Goal: Book appointment/travel/reservation

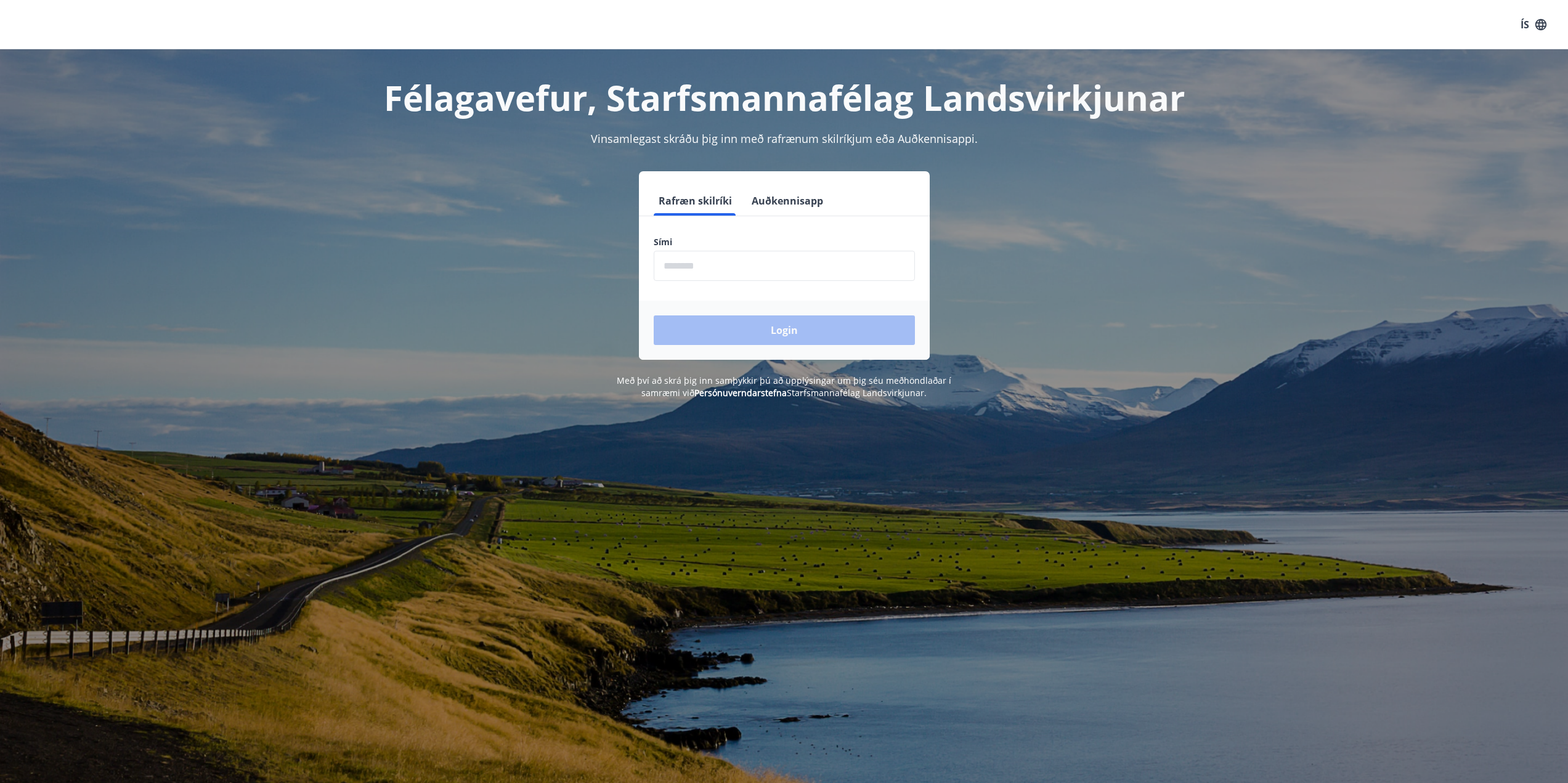
click at [718, 263] on input "phone" at bounding box center [784, 266] width 261 height 30
type input "********"
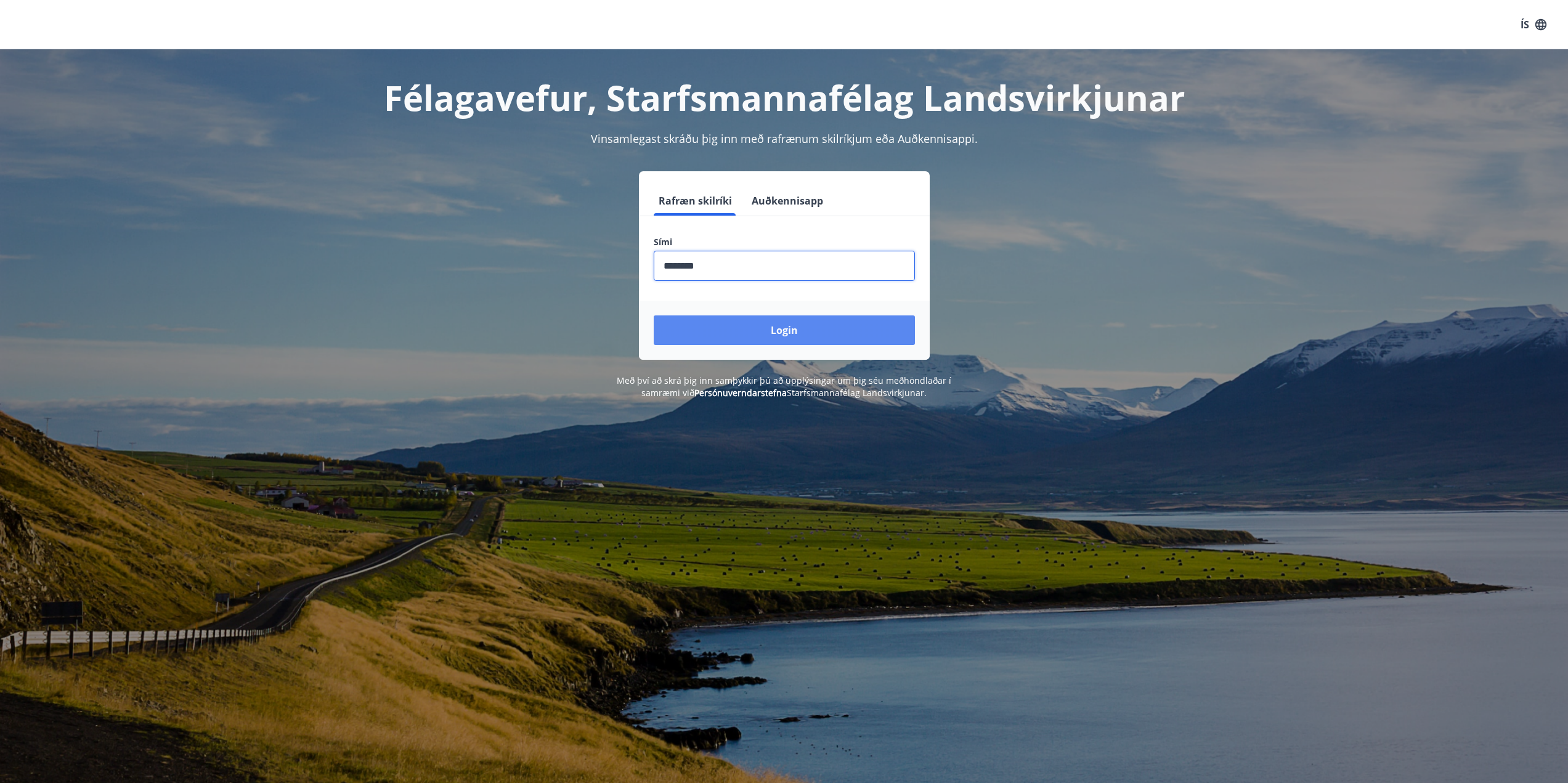
click at [698, 334] on button "Login" at bounding box center [784, 330] width 261 height 30
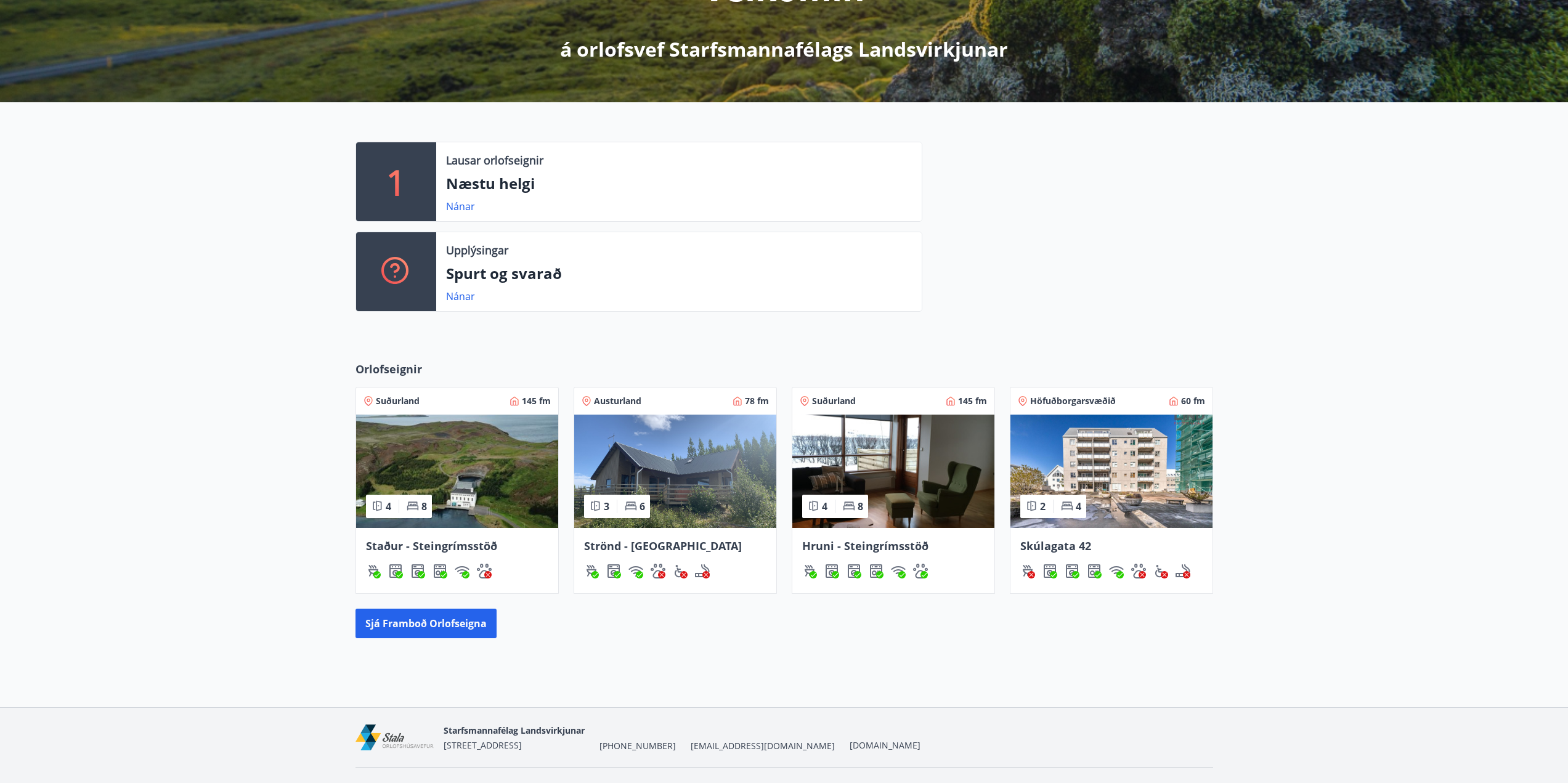
scroll to position [233, 0]
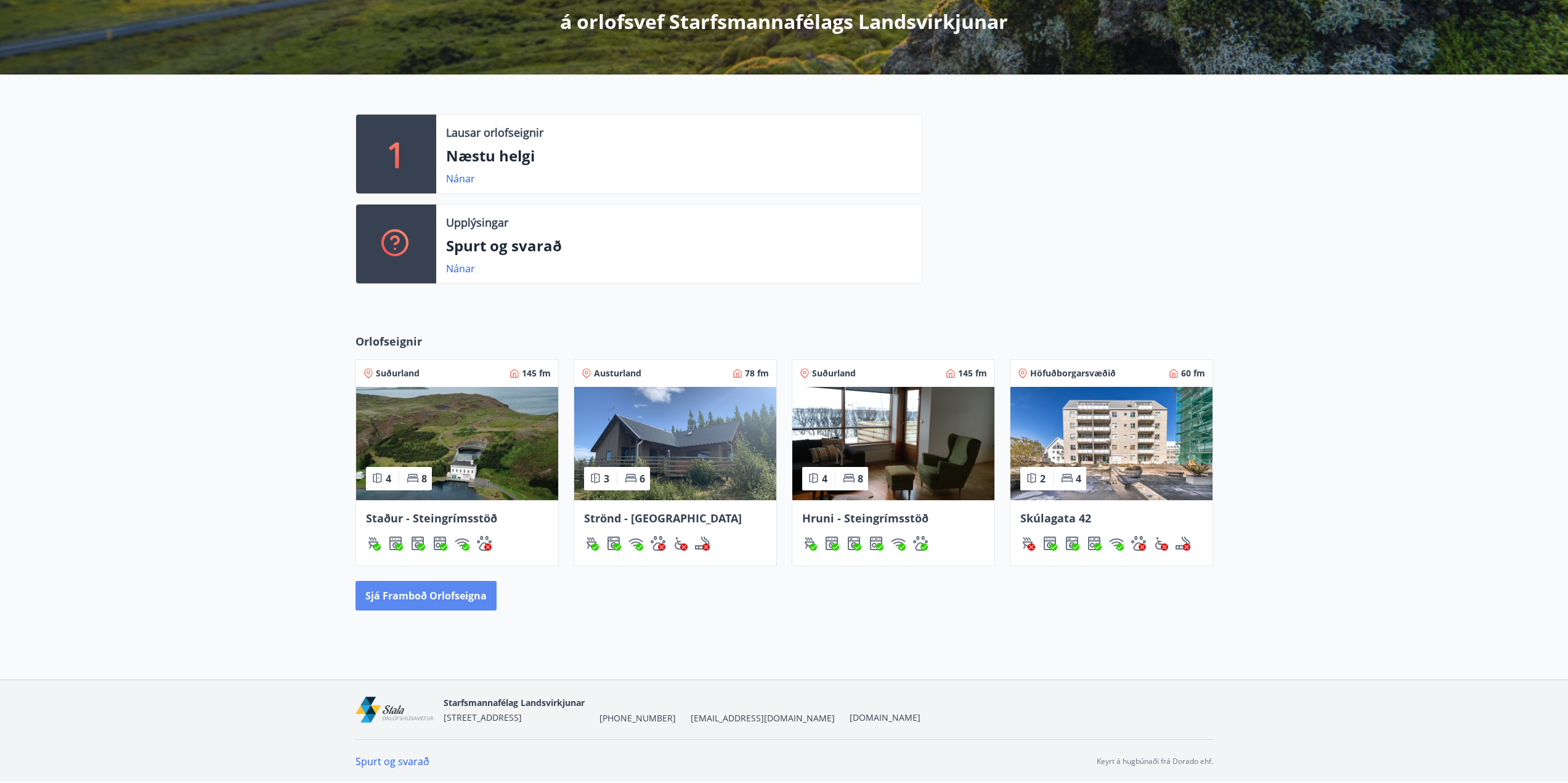
click at [453, 601] on button "Sjá framboð orlofseigna" at bounding box center [426, 596] width 141 height 30
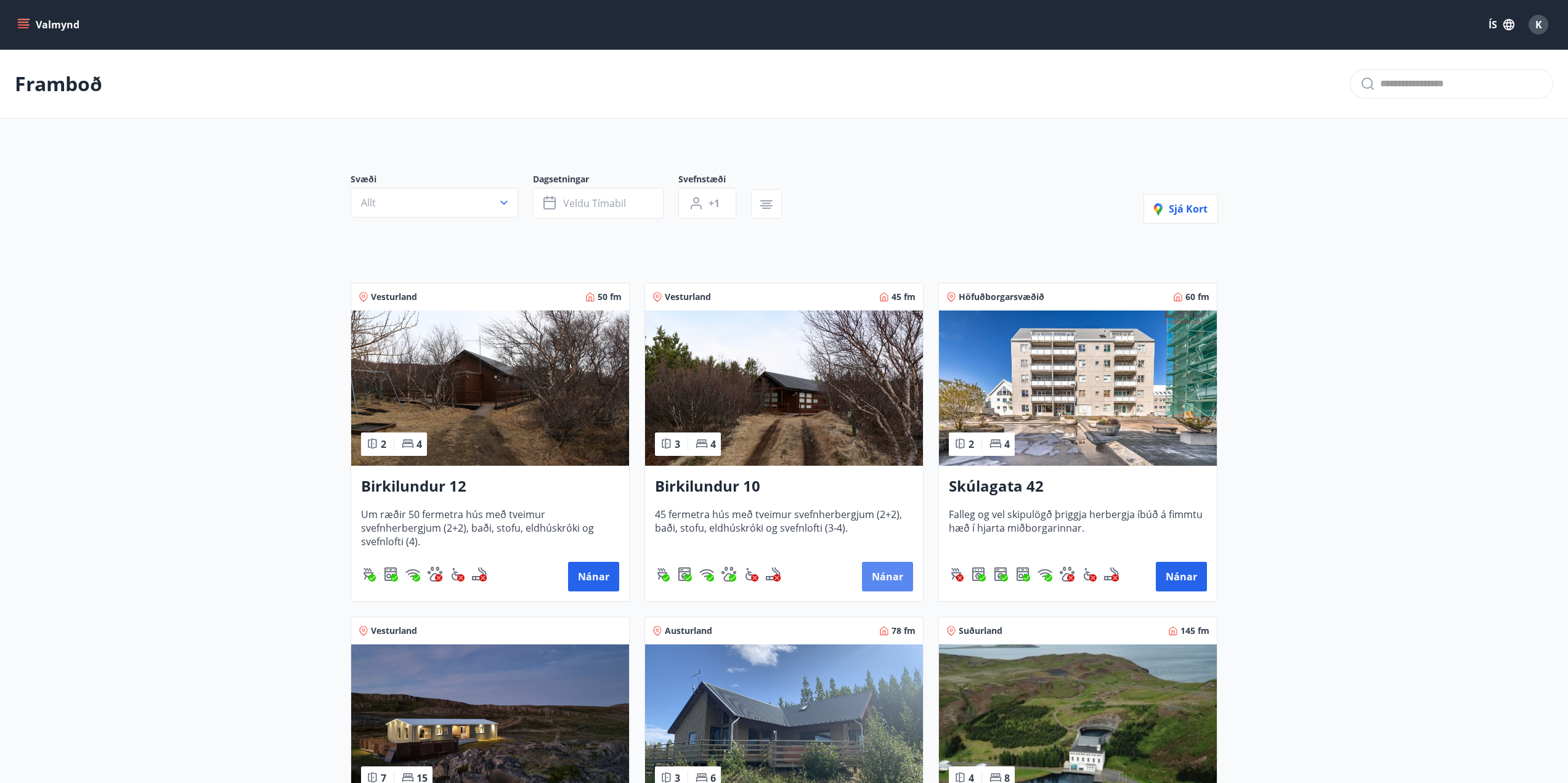
click at [890, 569] on button "Nánar" at bounding box center [887, 577] width 51 height 30
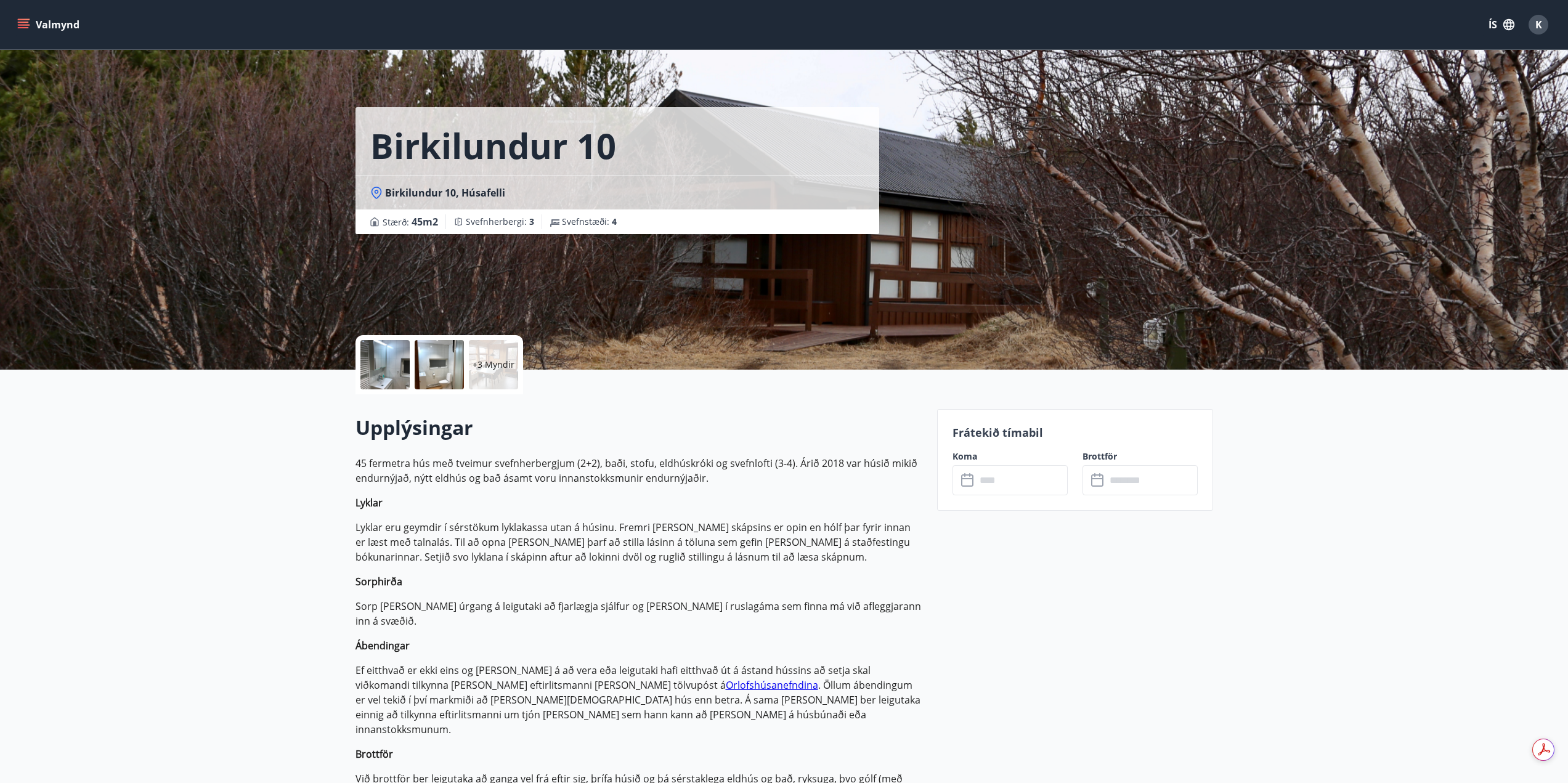
click at [1008, 486] on input "text" at bounding box center [1022, 480] width 92 height 30
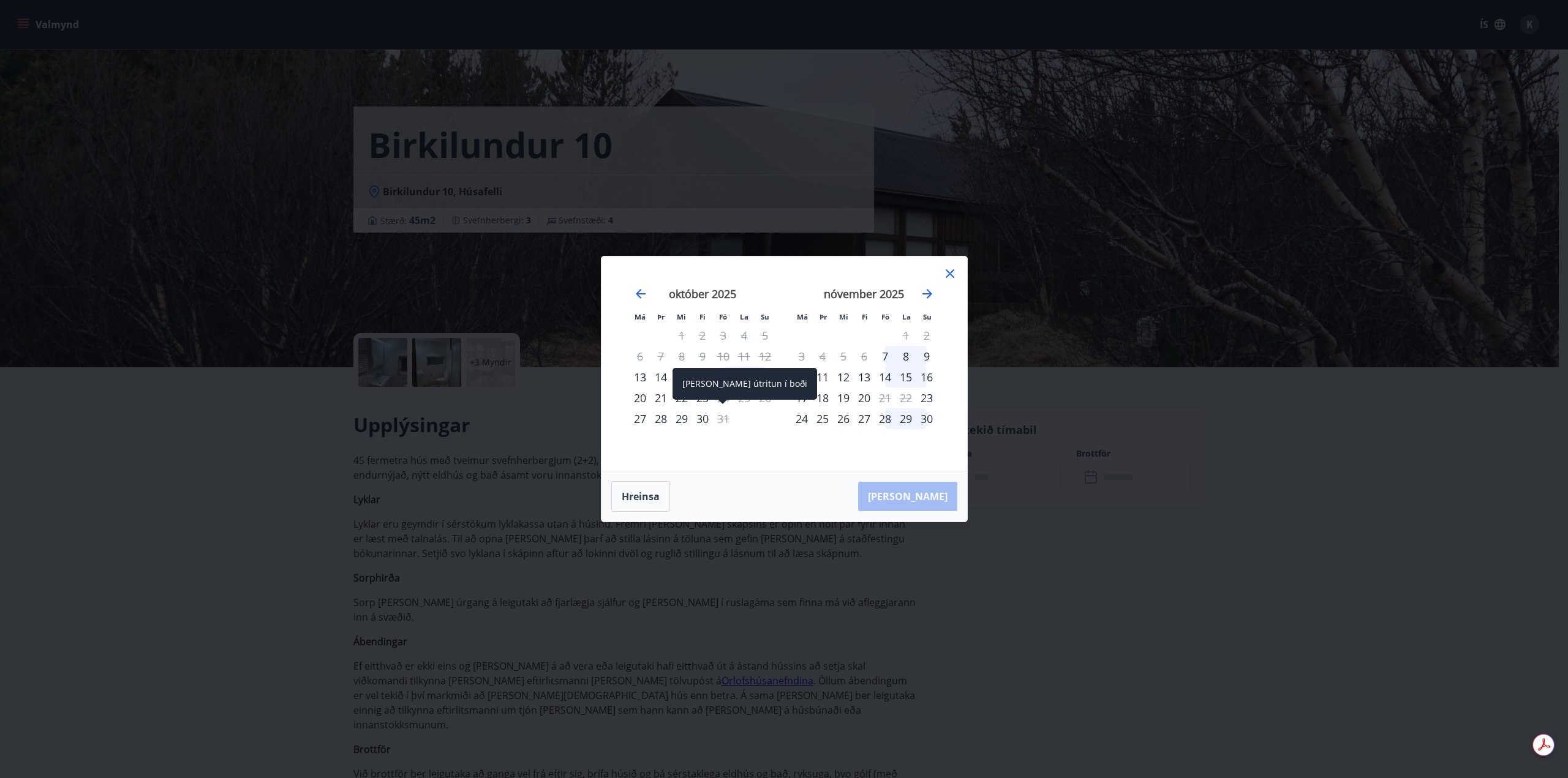
click at [724, 418] on div "31" at bounding box center [724, 419] width 21 height 21
click at [635, 496] on button "Hreinsa" at bounding box center [641, 496] width 59 height 30
click at [949, 278] on icon at bounding box center [949, 274] width 15 height 15
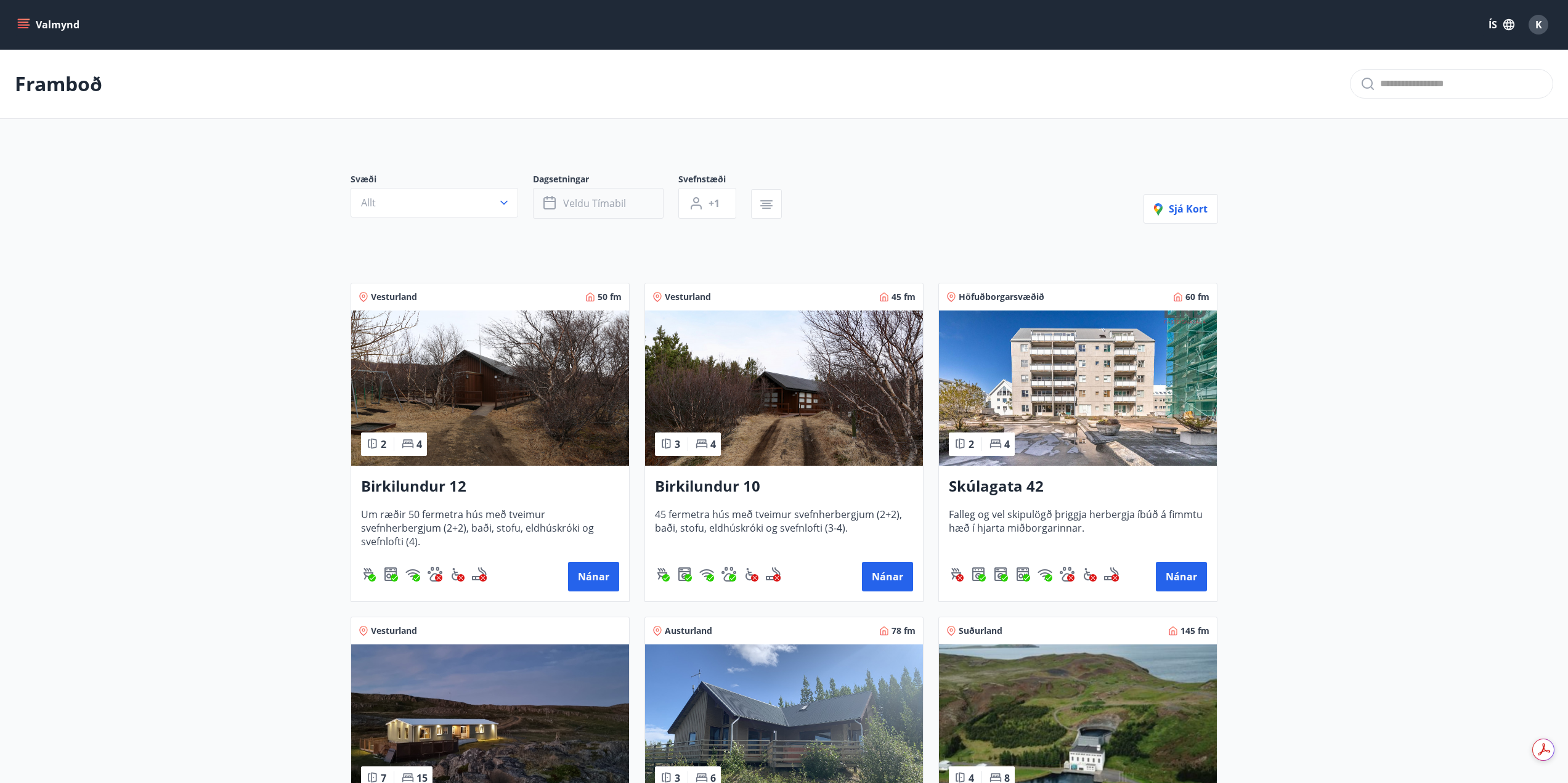
click at [660, 202] on button "Veldu tímabil" at bounding box center [598, 202] width 130 height 30
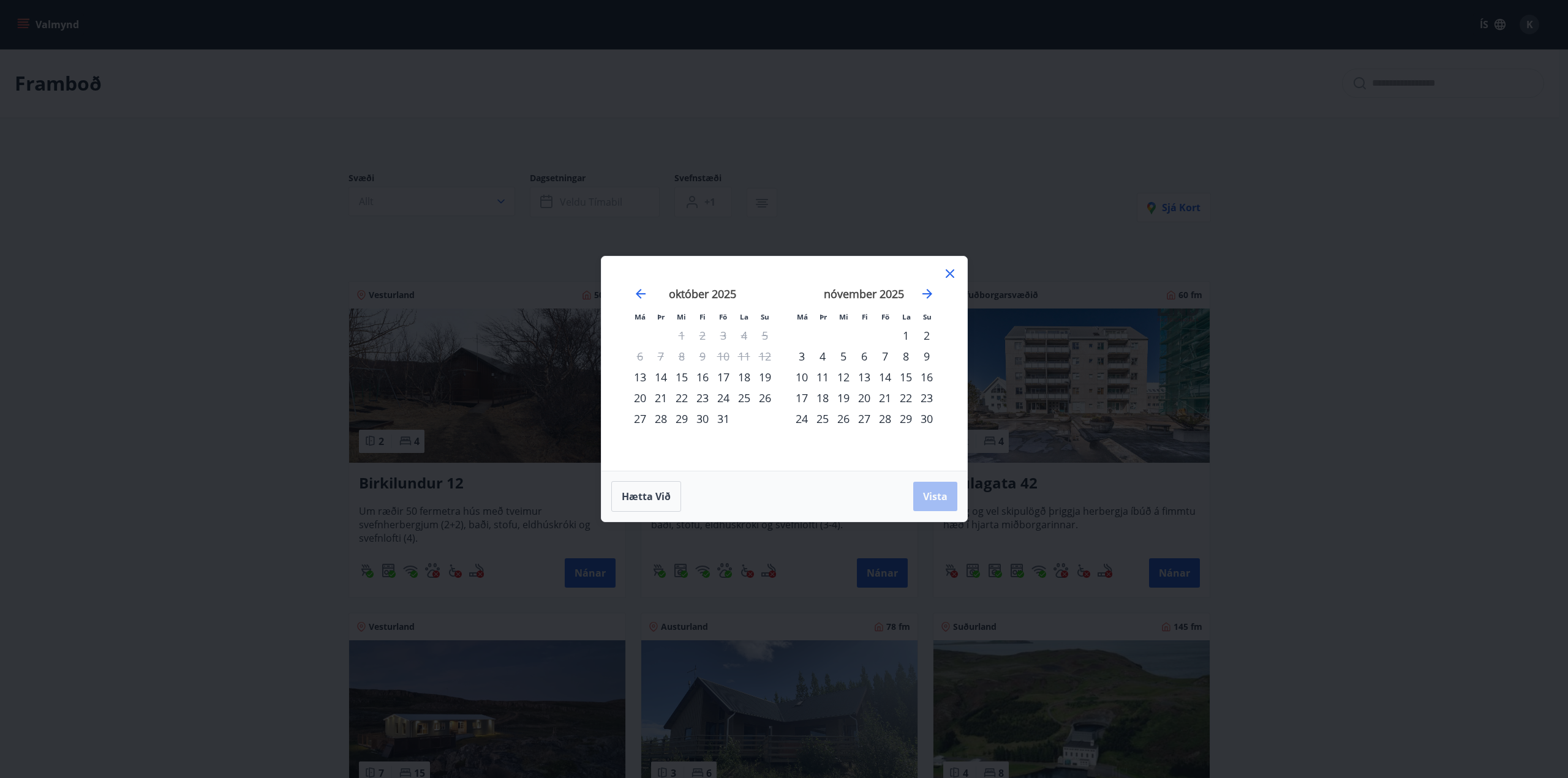
click at [723, 421] on div "31" at bounding box center [724, 419] width 21 height 21
click at [926, 336] on div "2" at bounding box center [926, 336] width 21 height 21
click at [936, 496] on span "Vista" at bounding box center [935, 497] width 24 height 14
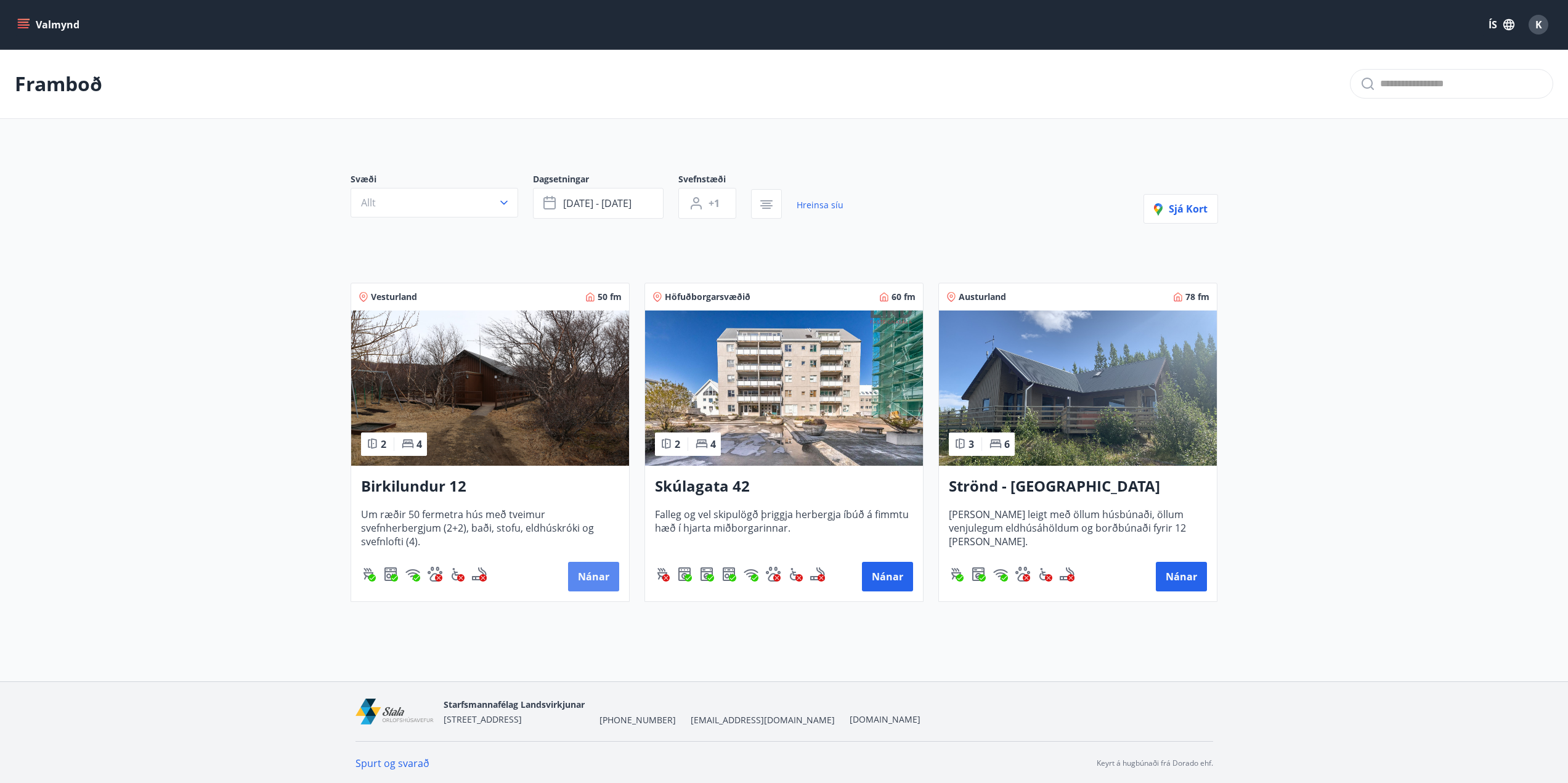
click at [583, 581] on button "Nánar" at bounding box center [593, 577] width 51 height 30
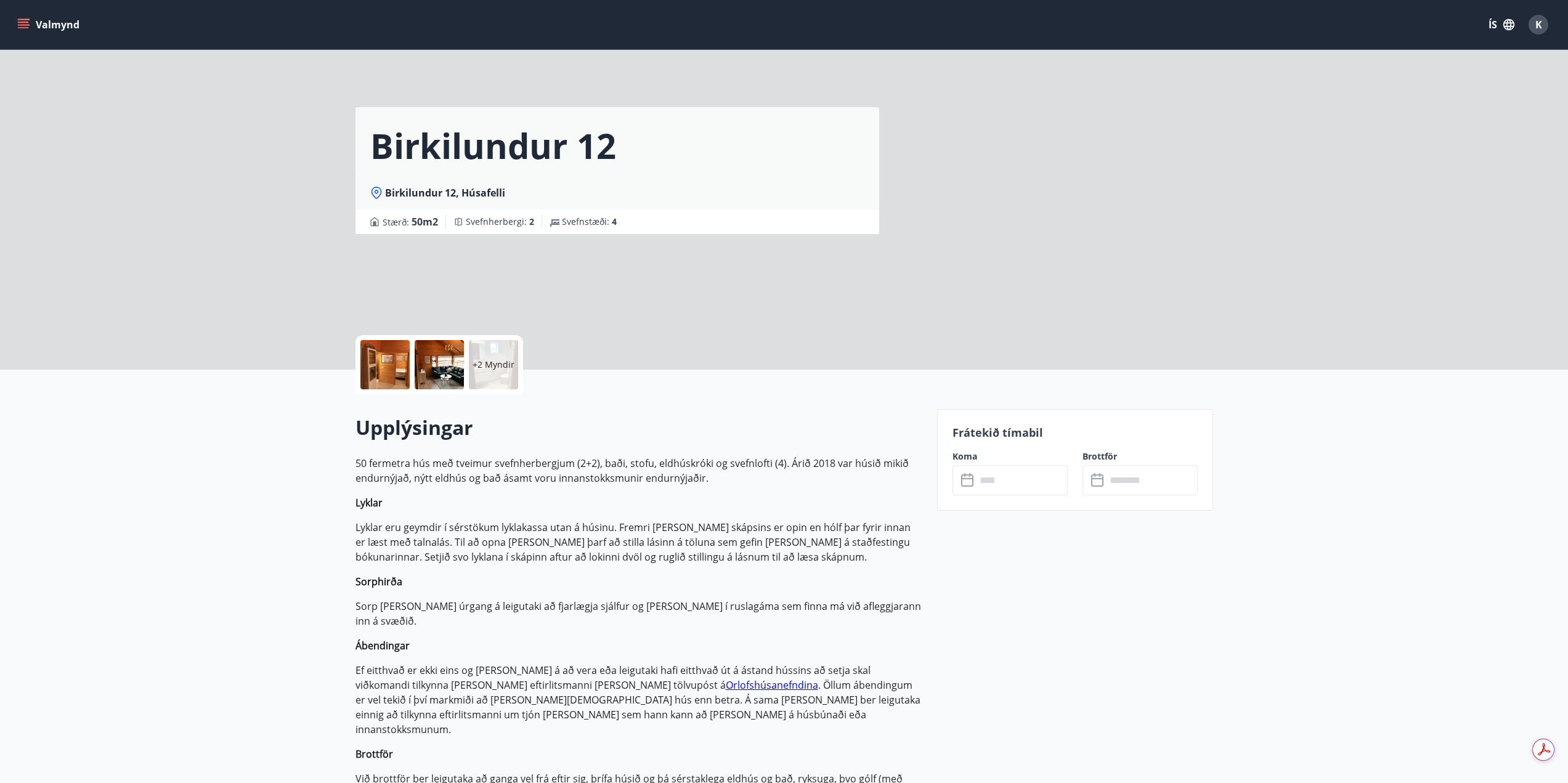
click at [1030, 488] on input "text" at bounding box center [1022, 480] width 92 height 30
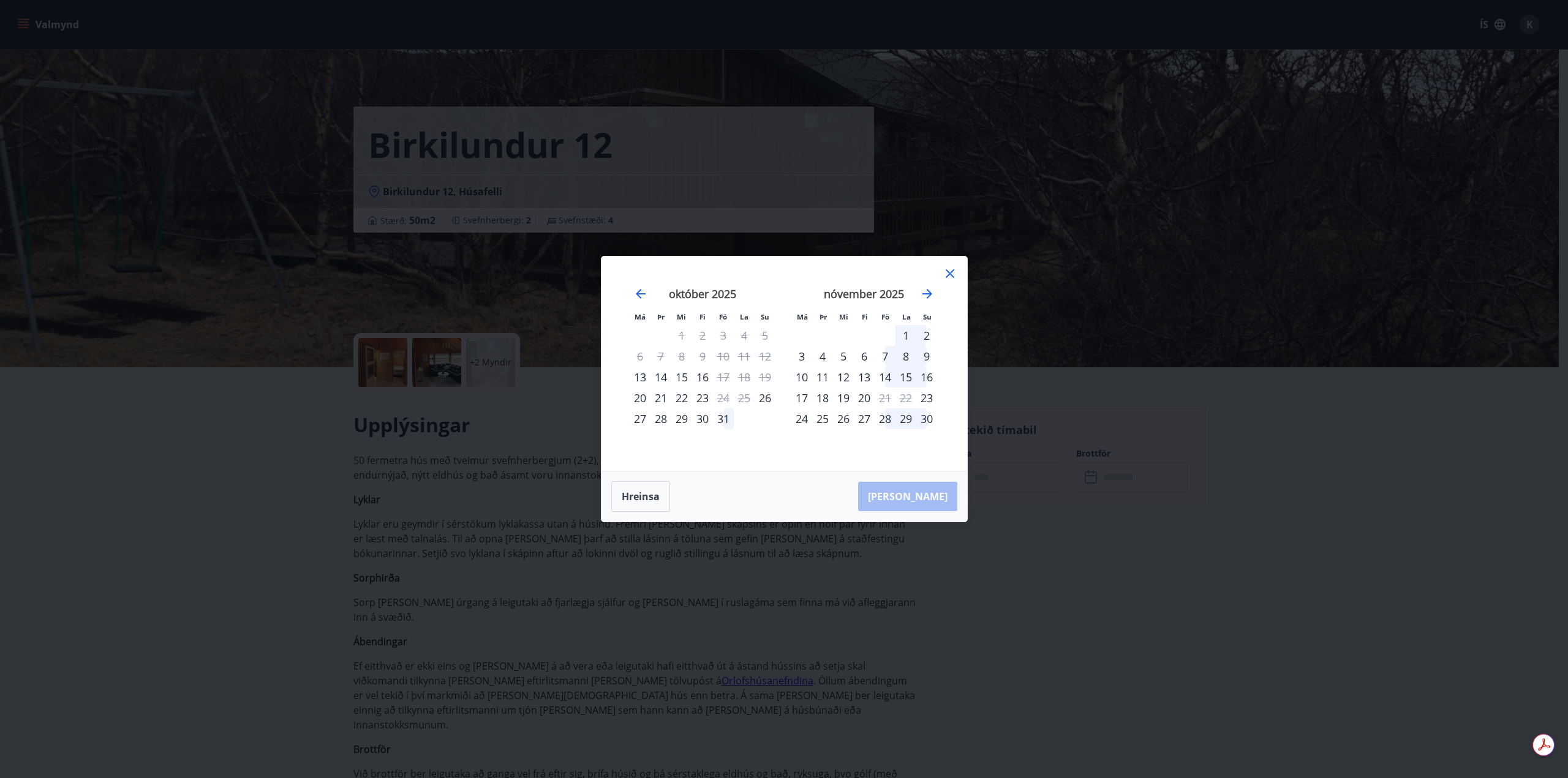
click at [724, 420] on div "31" at bounding box center [724, 419] width 21 height 21
click at [926, 334] on div "2" at bounding box center [926, 336] width 21 height 21
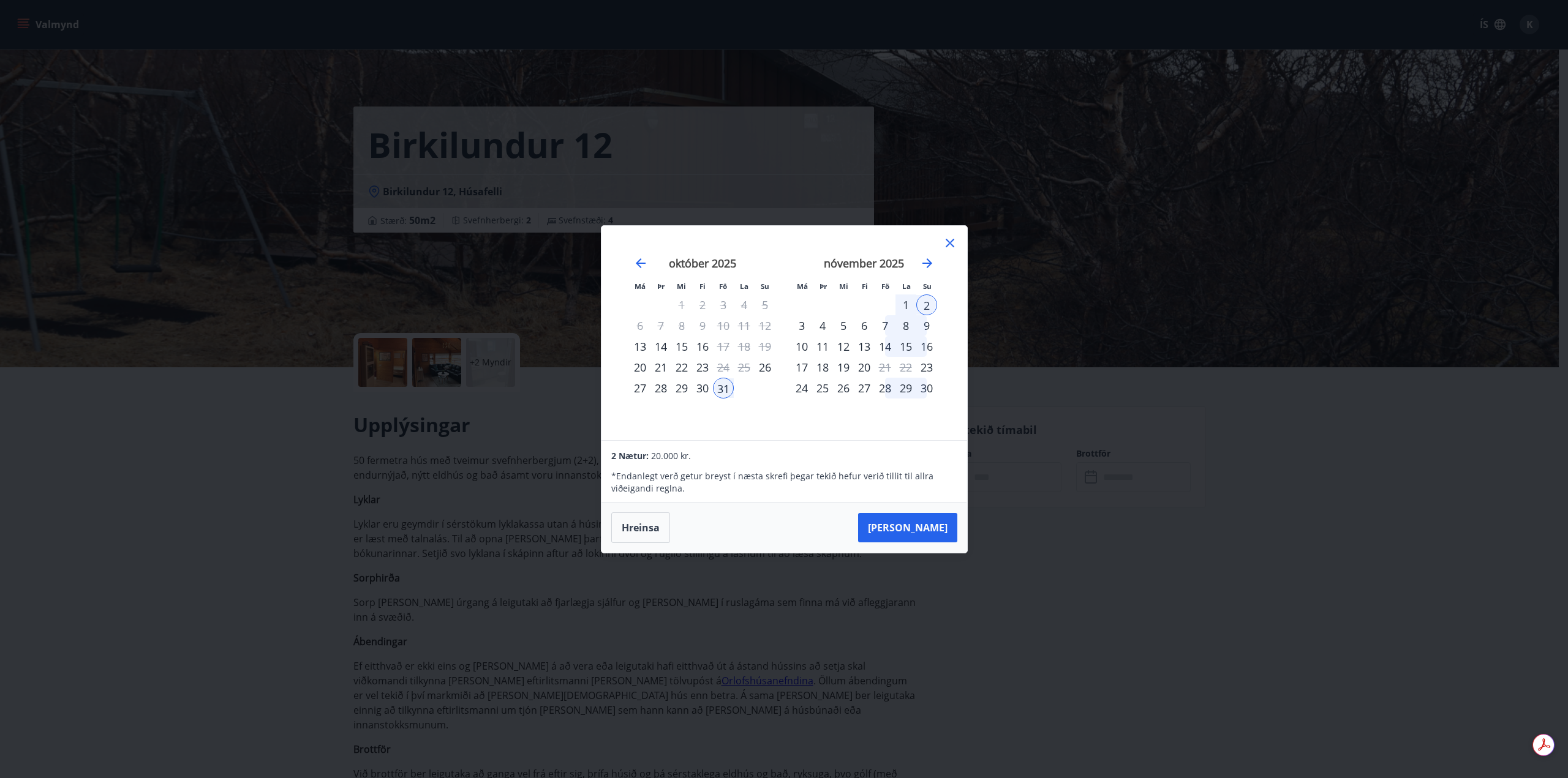
click at [952, 244] on icon at bounding box center [949, 243] width 15 height 15
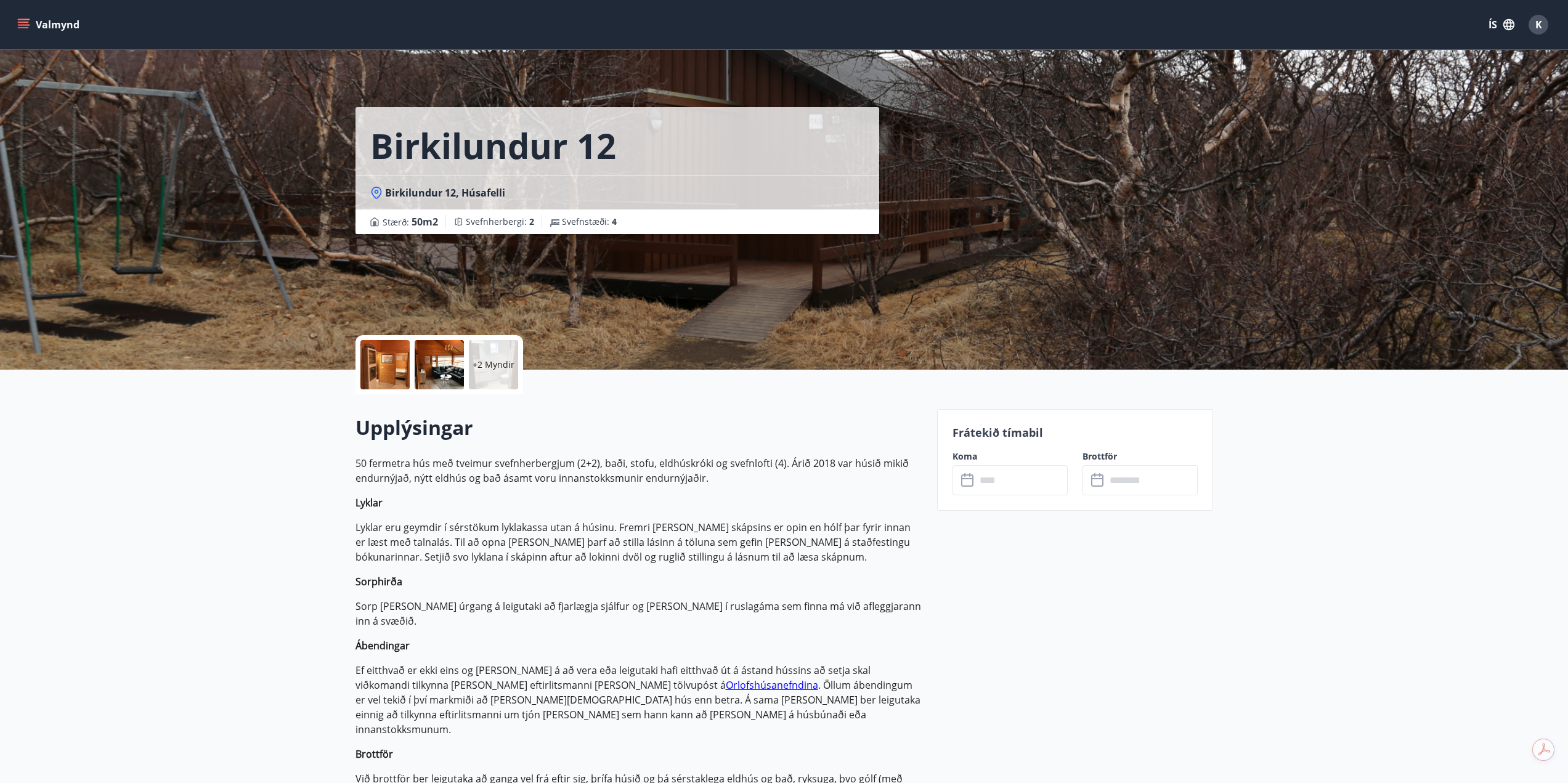
click at [39, 23] on button "Valmynd" at bounding box center [50, 25] width 69 height 23
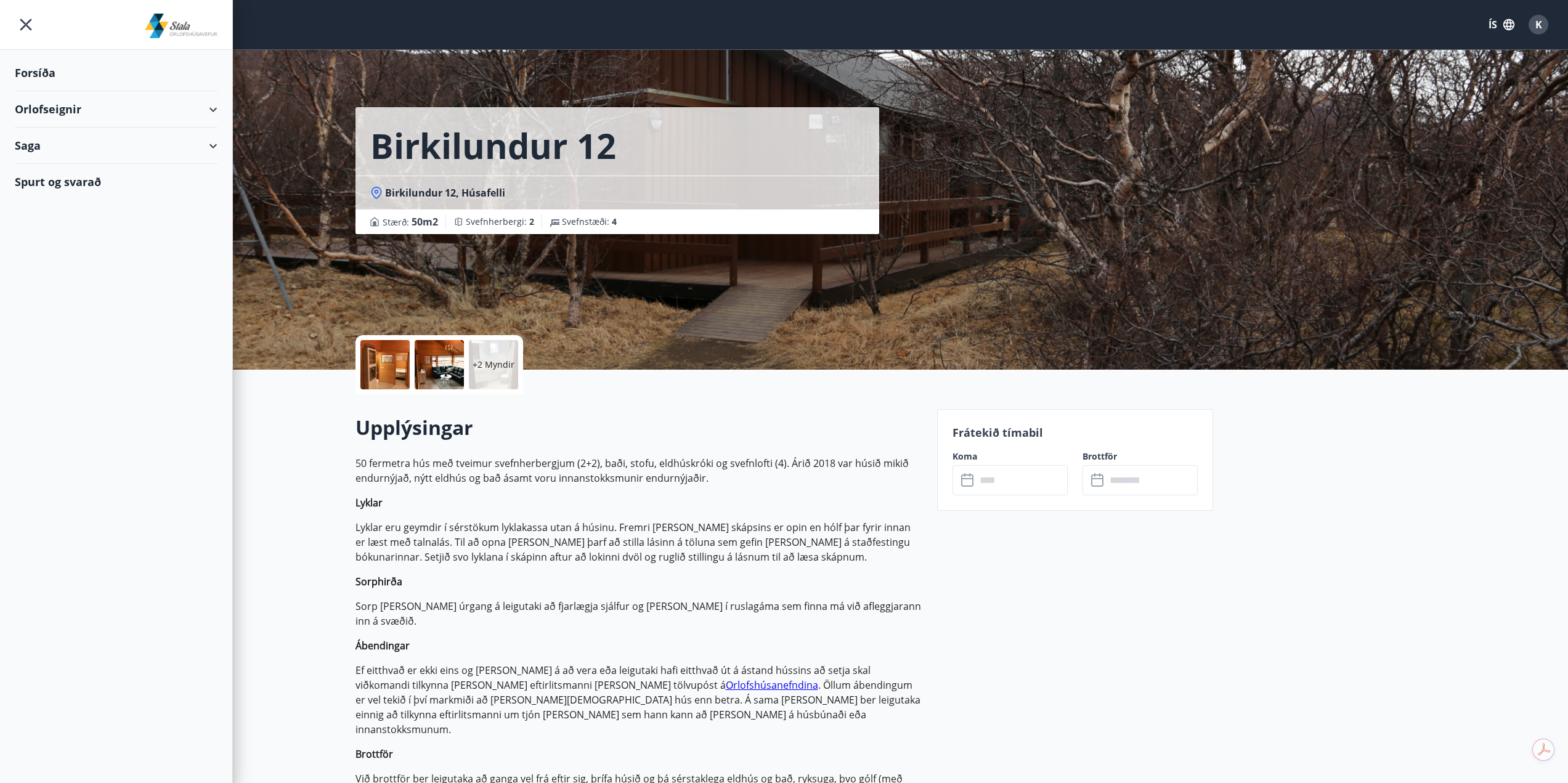
click at [44, 108] on div "Orlofseignir" at bounding box center [116, 109] width 202 height 36
click at [54, 140] on div "Framboð" at bounding box center [116, 141] width 183 height 26
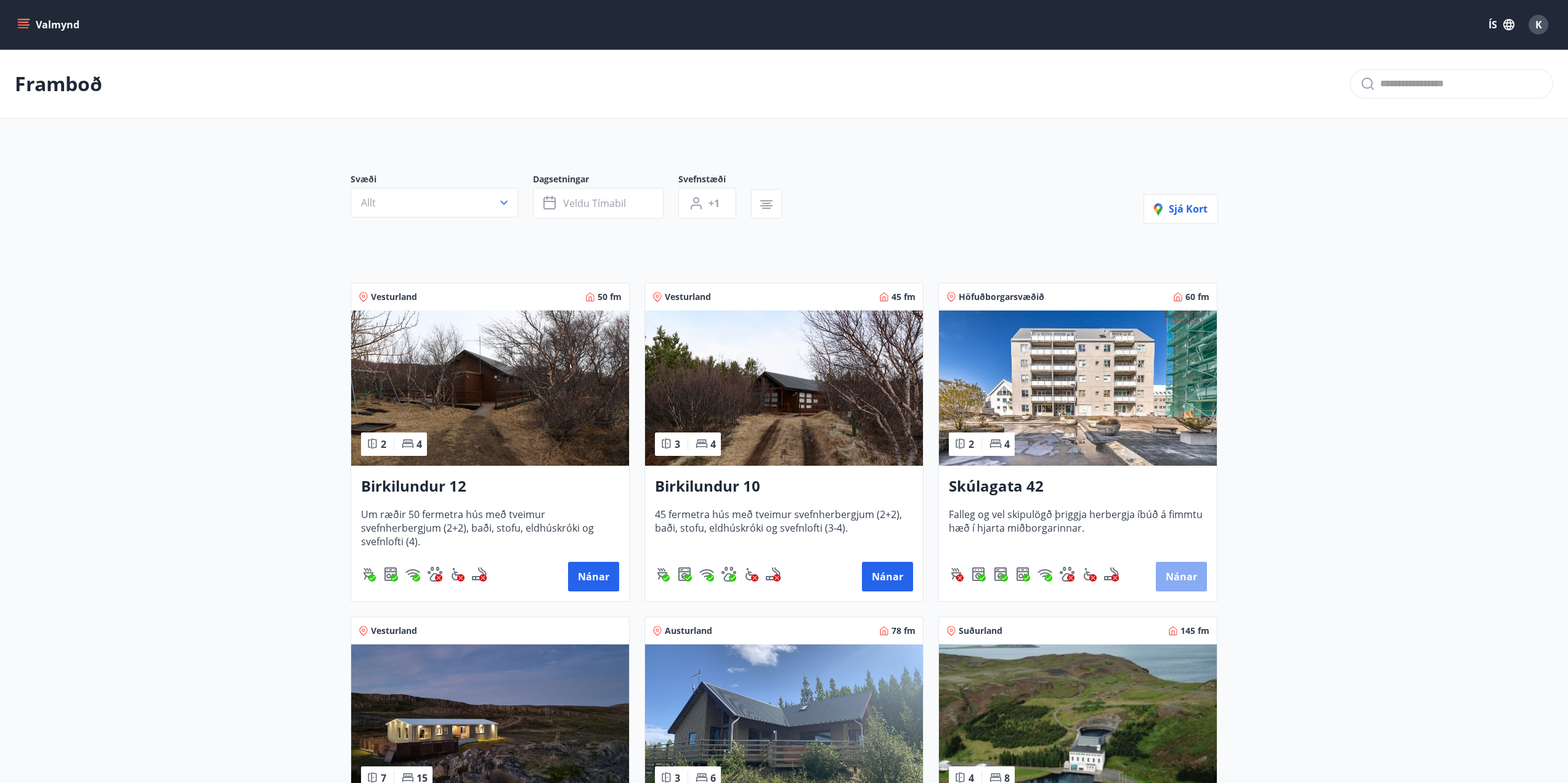
click at [1185, 580] on button "Nánar" at bounding box center [1181, 577] width 51 height 30
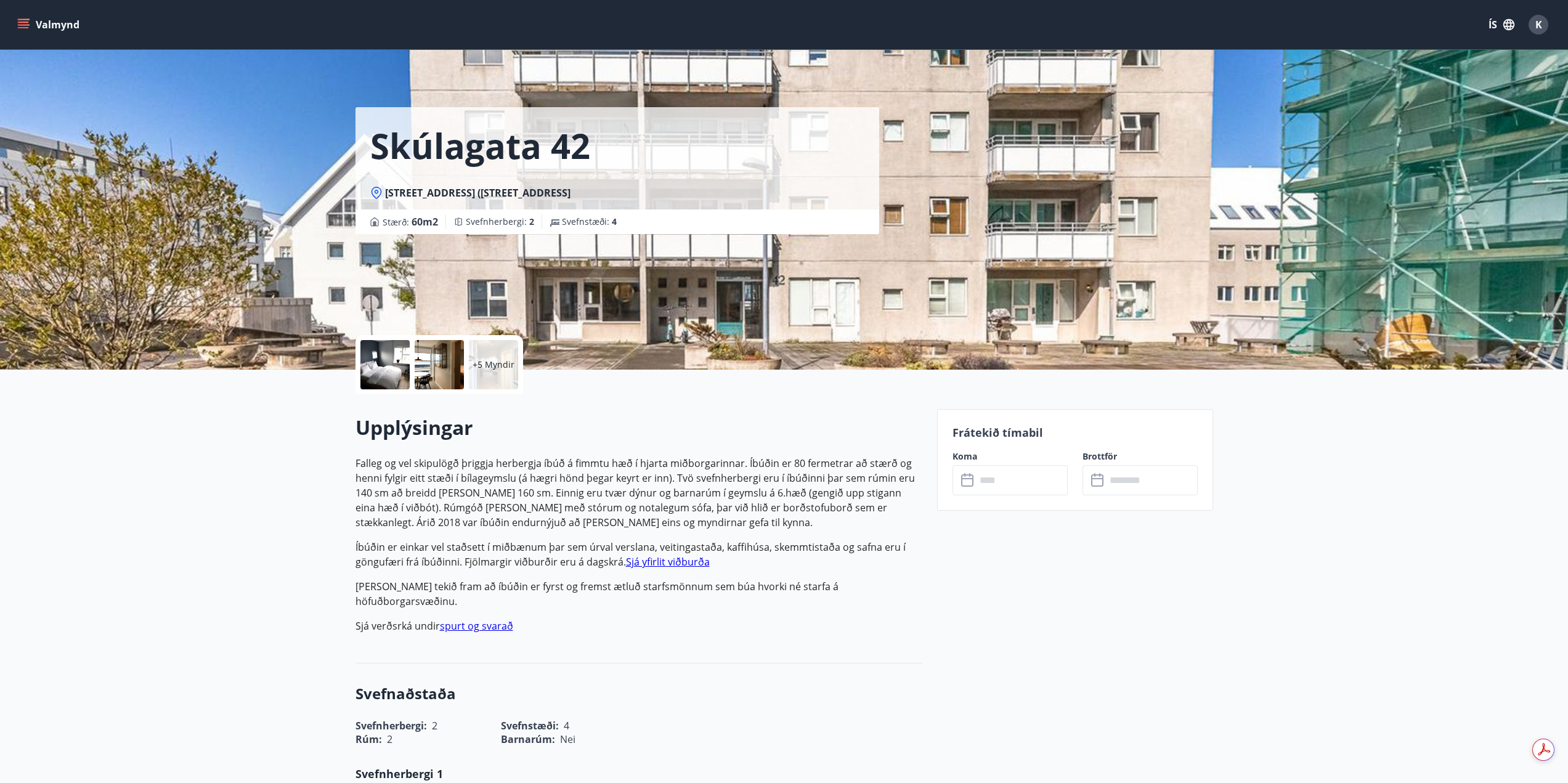
click at [1031, 497] on div "Frátekið tímabil Koma ​ ​ Brottför ​ ​" at bounding box center [1075, 460] width 276 height 102
click at [1033, 481] on input "text" at bounding box center [1022, 480] width 92 height 30
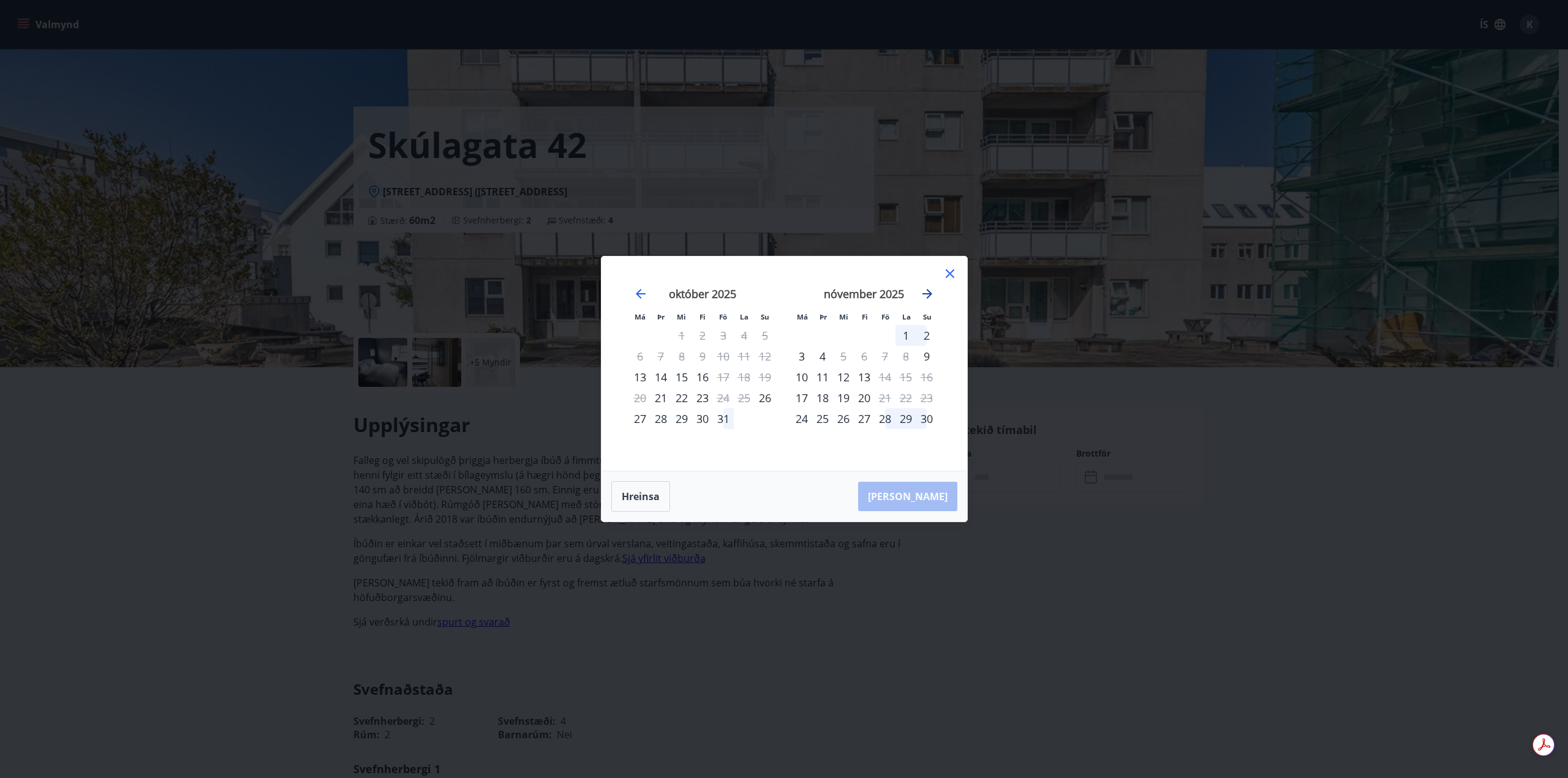
click at [920, 294] on icon "Move forward to switch to the next month." at bounding box center [926, 294] width 15 height 15
click at [948, 275] on icon at bounding box center [950, 274] width 9 height 9
